Goal: Transaction & Acquisition: Book appointment/travel/reservation

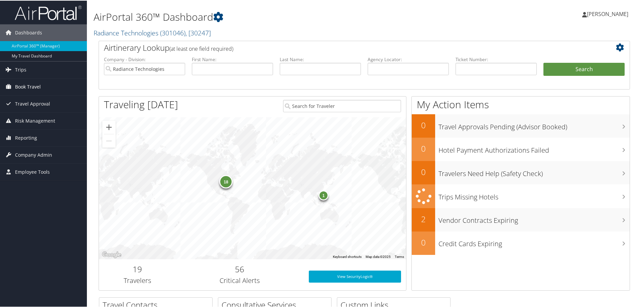
click at [27, 87] on span "Book Travel" at bounding box center [28, 86] width 26 height 17
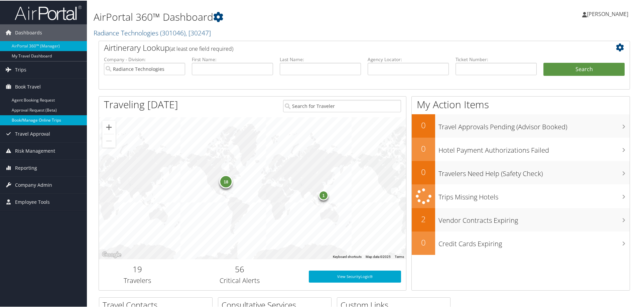
click at [22, 118] on link "Book/Manage Online Trips" at bounding box center [43, 120] width 87 height 10
